Goal: Understand site structure: Understand site structure

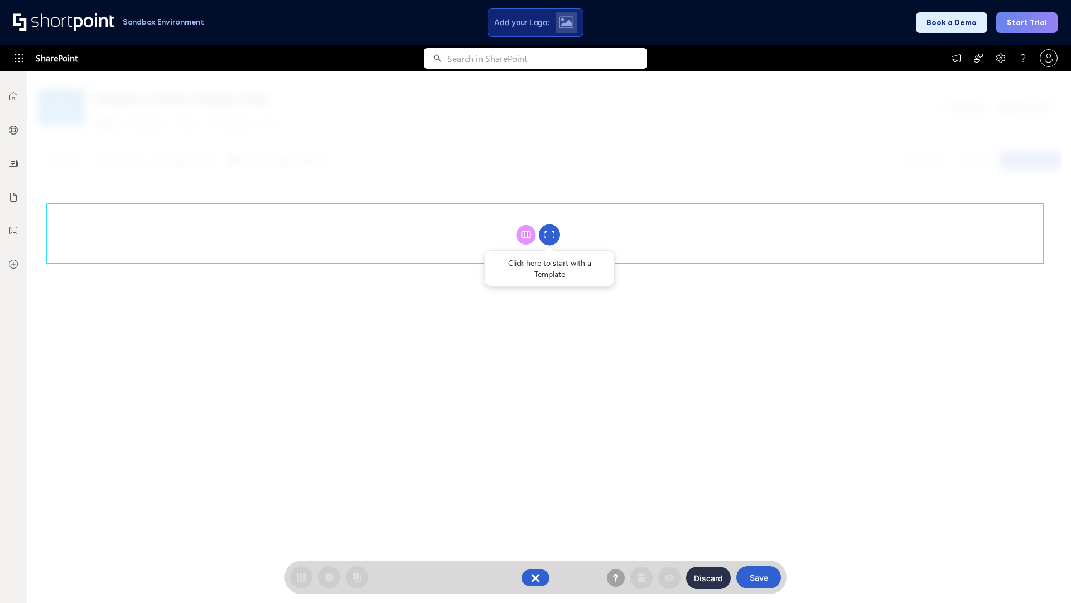
click at [550, 234] on circle at bounding box center [549, 234] width 21 height 21
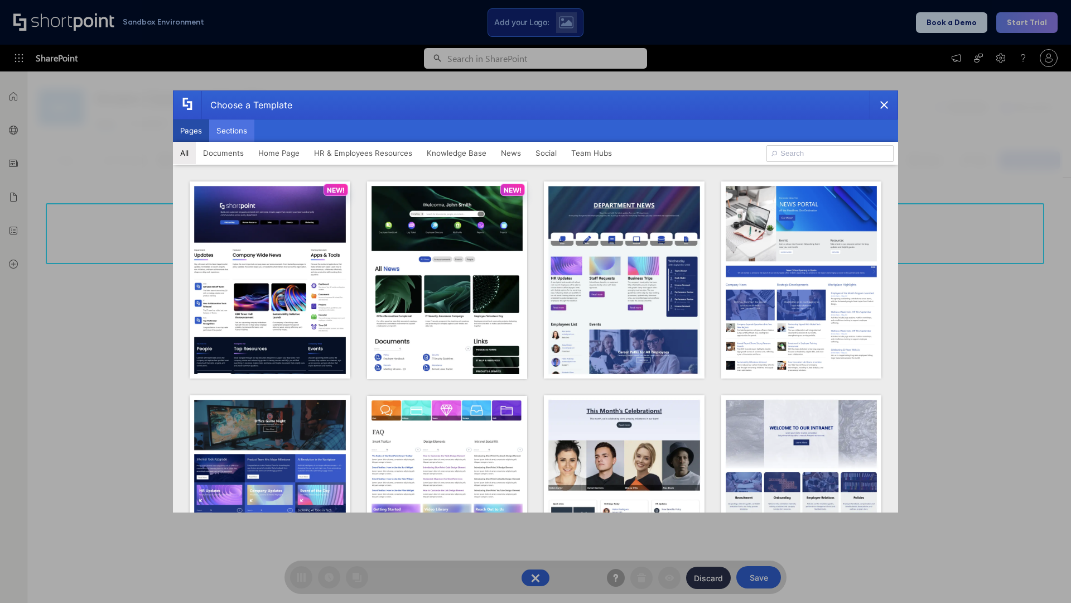
click at [232, 131] on button "Sections" at bounding box center [231, 130] width 45 height 22
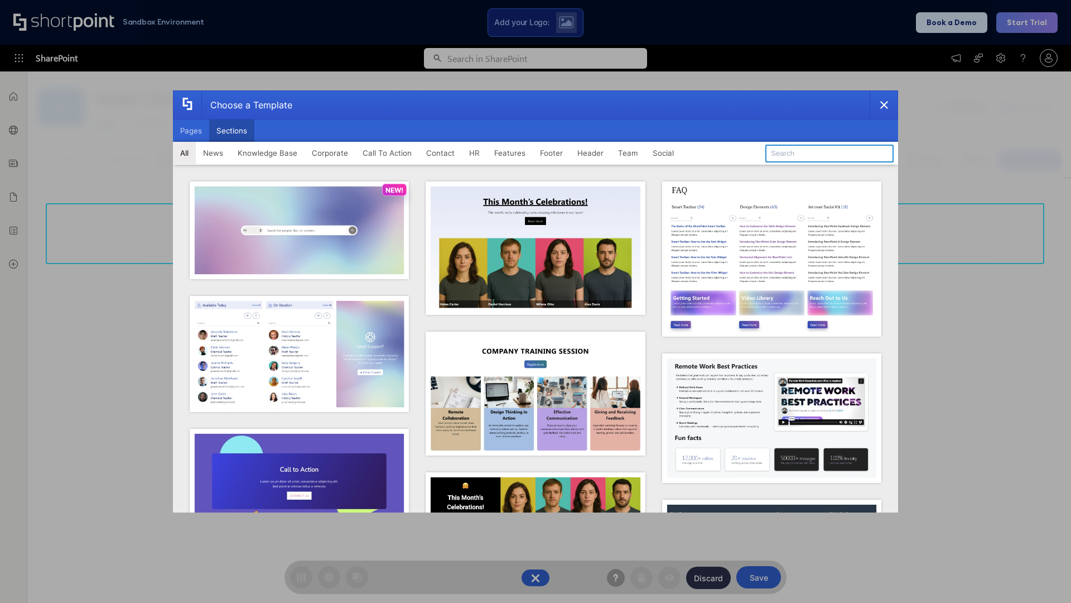
type input "Header 3"
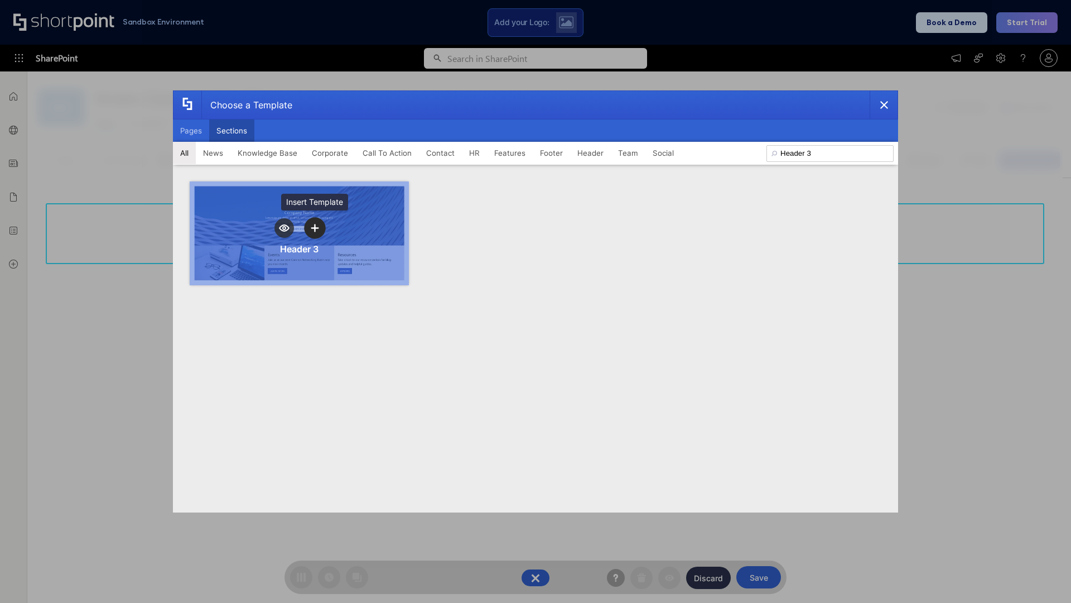
click at [315, 228] on icon "template selector" at bounding box center [315, 228] width 8 height 8
